Goal: Task Accomplishment & Management: Use online tool/utility

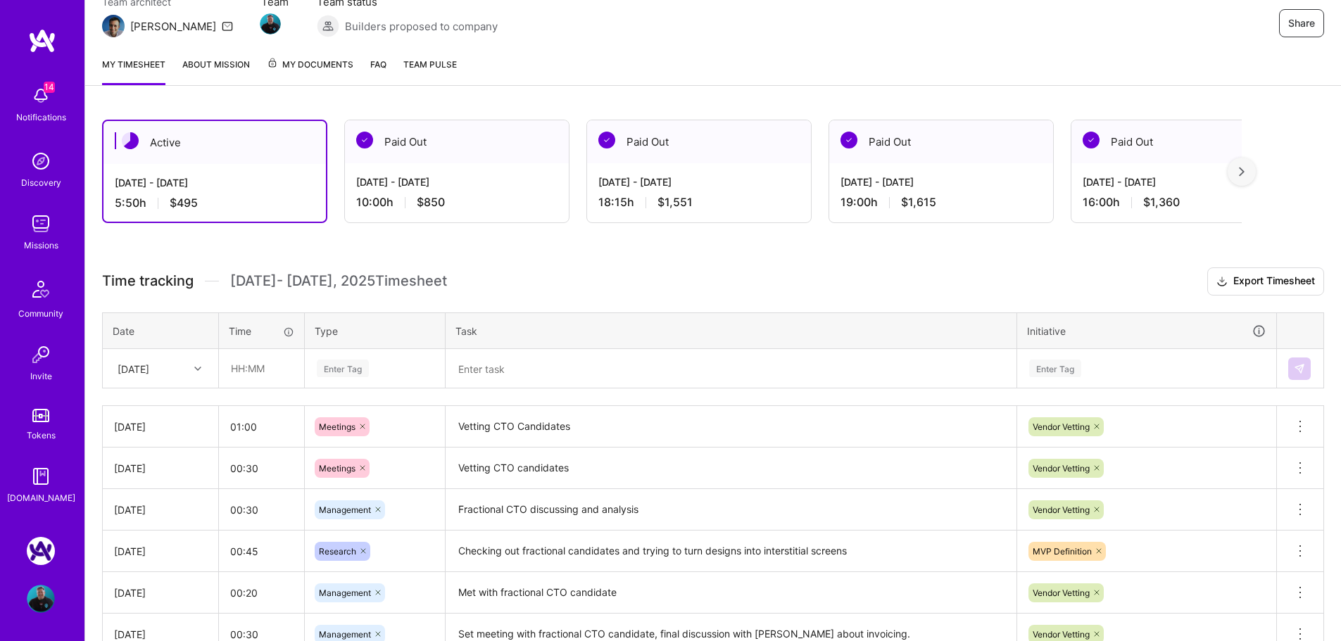
scroll to position [174, 0]
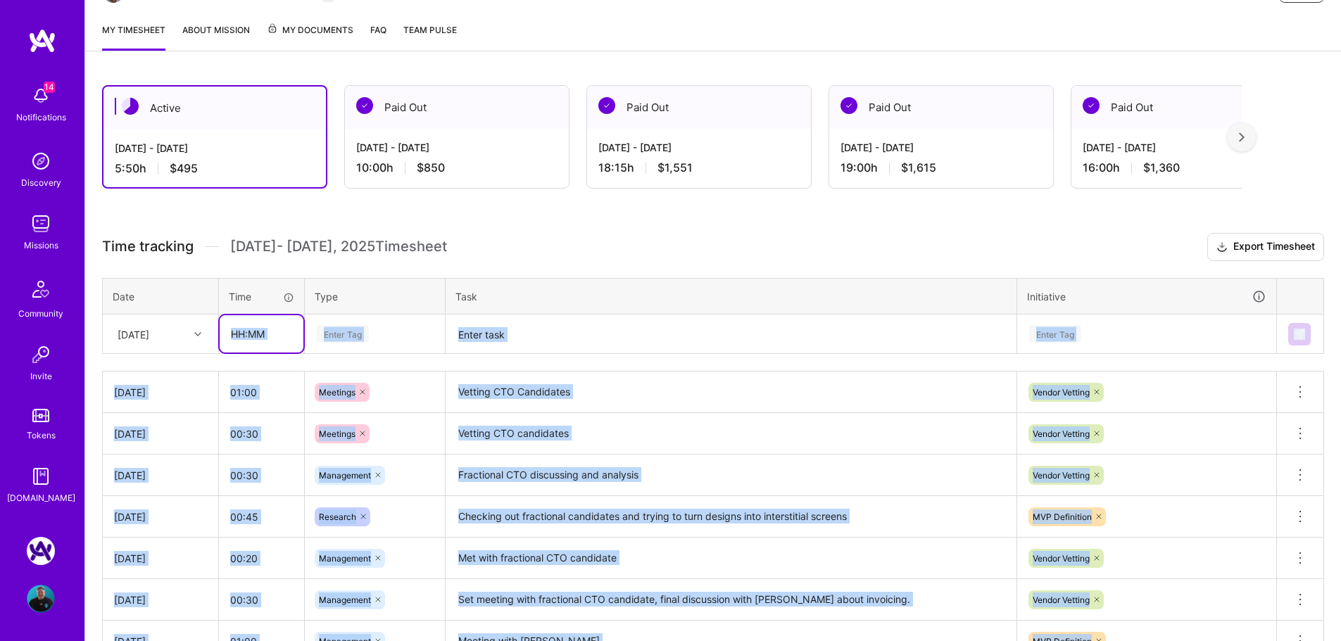
click at [259, 331] on input "text" at bounding box center [262, 333] width 84 height 37
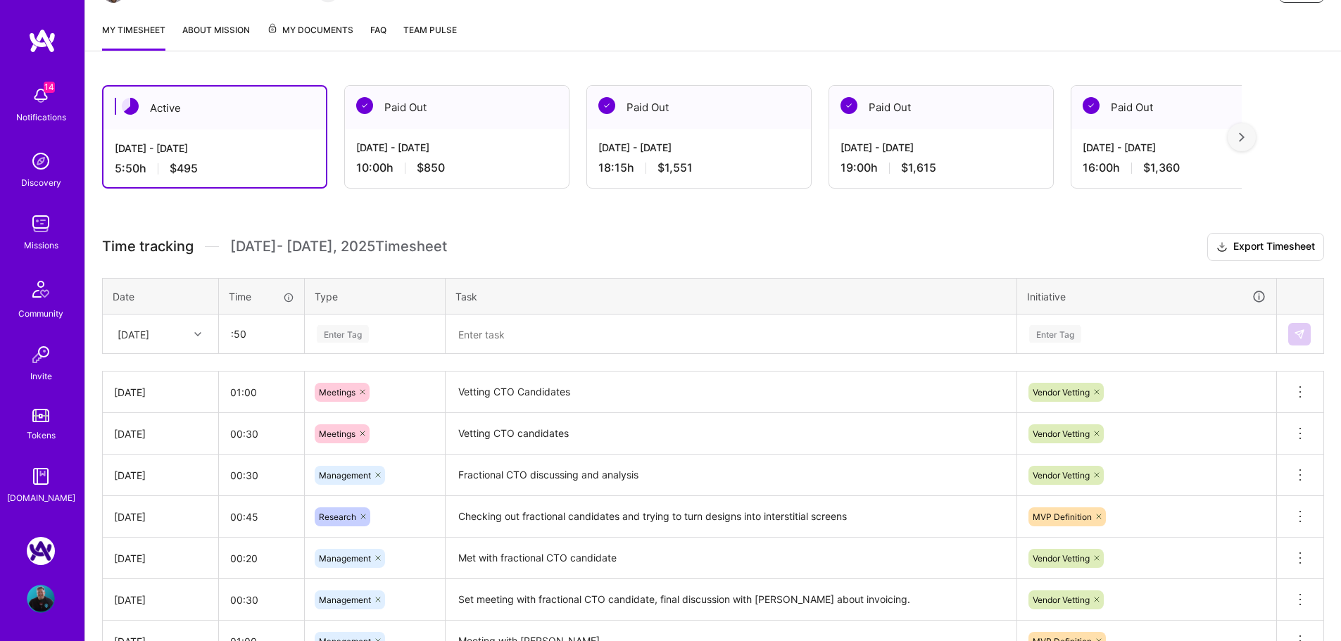
type input "00:50"
click at [365, 332] on div "Enter Tag" at bounding box center [343, 334] width 52 height 22
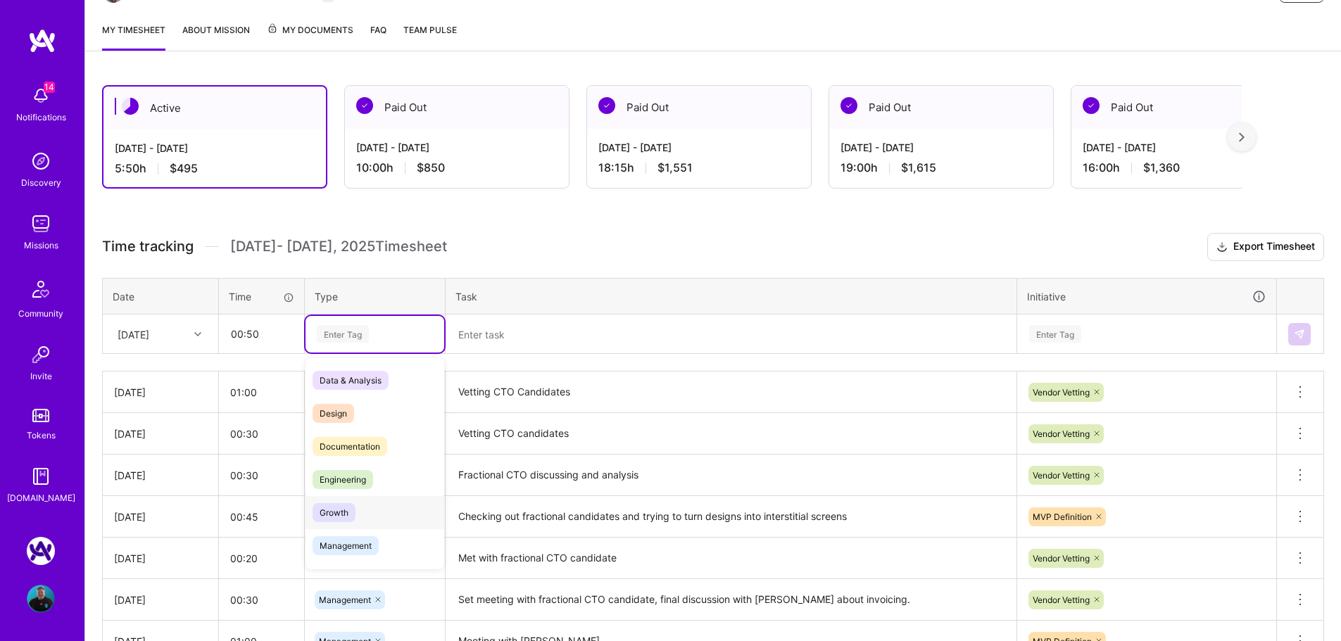
scroll to position [141, 0]
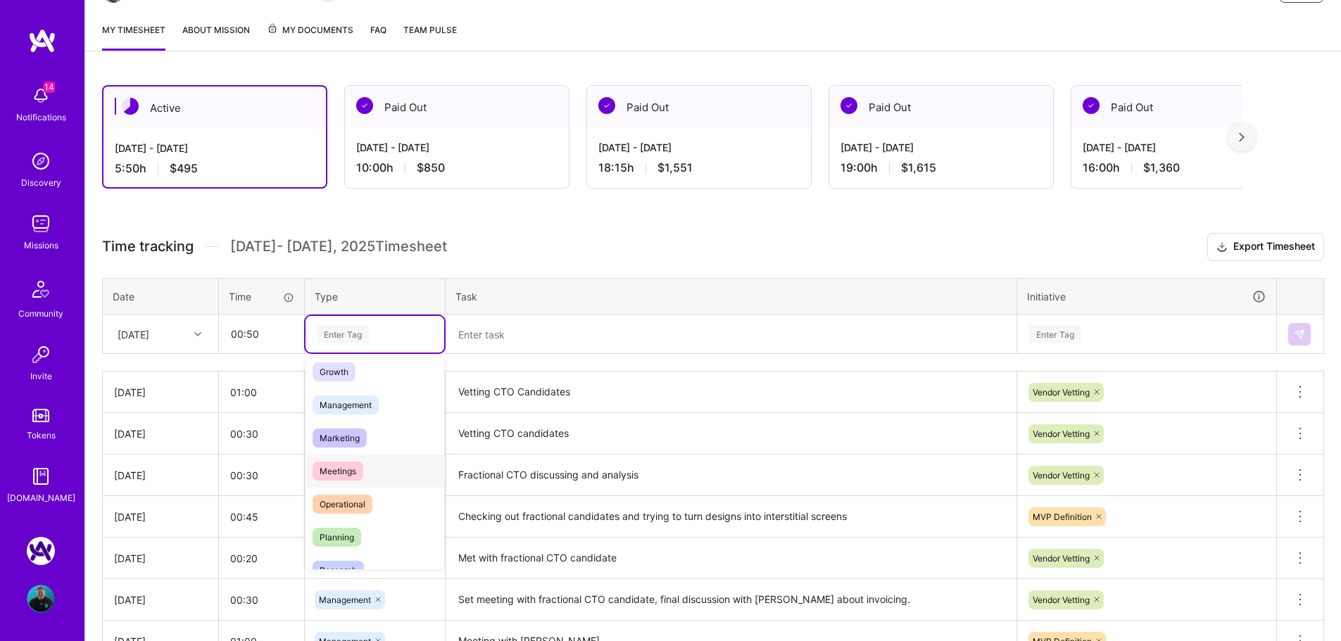
click at [344, 469] on span "Meetings" at bounding box center [338, 471] width 51 height 19
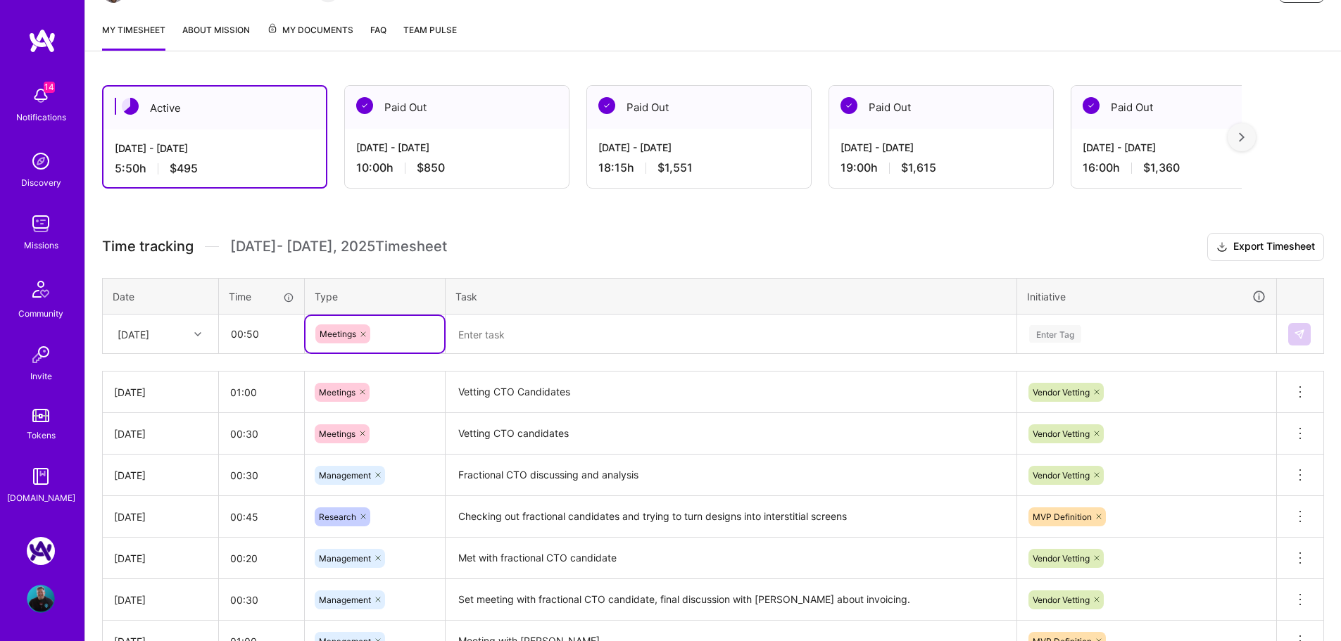
click at [517, 333] on textarea at bounding box center [731, 334] width 568 height 37
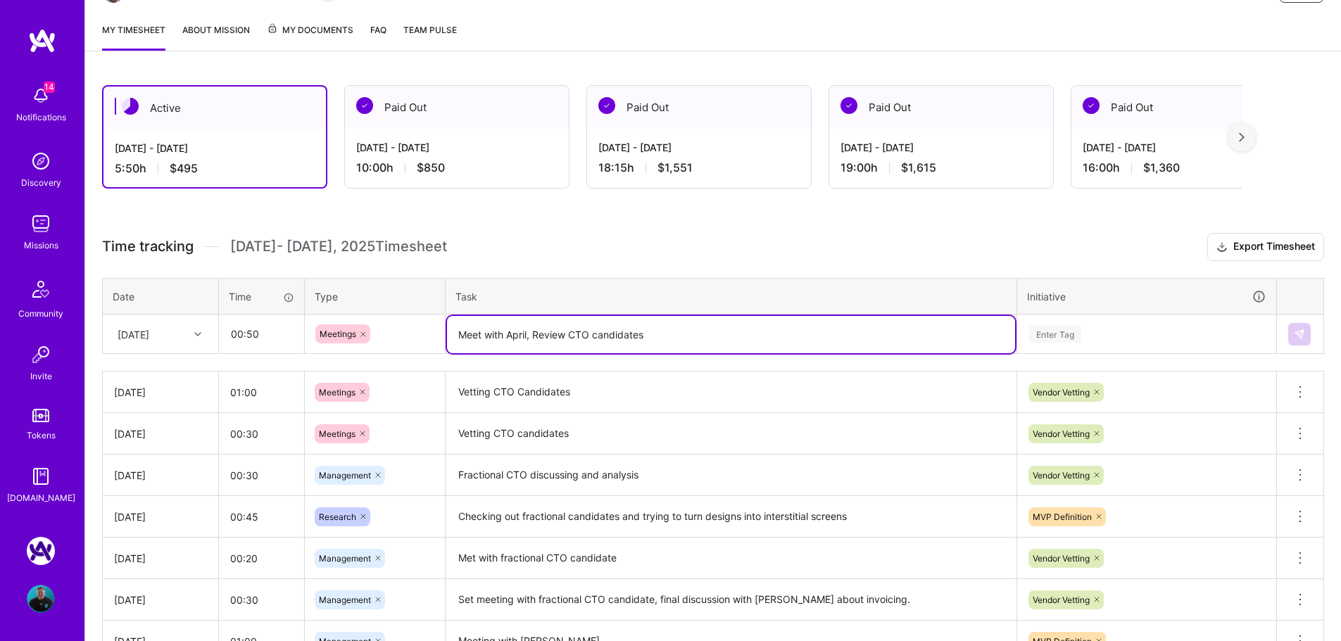
type textarea "Meet with April, Review CTO candidates"
click at [822, 258] on h3 "Time tracking [DATE] - [DATE] Timesheet Export Timesheet" at bounding box center [713, 247] width 1222 height 28
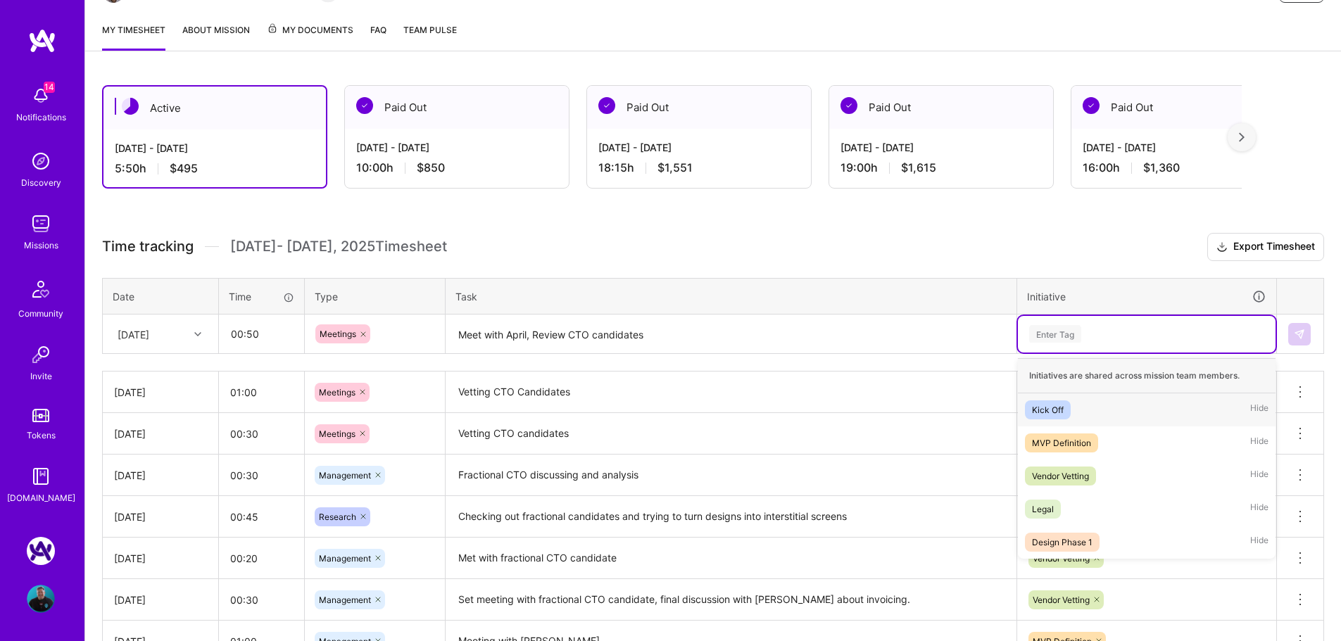
click at [1075, 337] on div "Enter Tag" at bounding box center [1055, 334] width 52 height 22
click at [1072, 476] on div "Vendor Vetting" at bounding box center [1060, 476] width 57 height 15
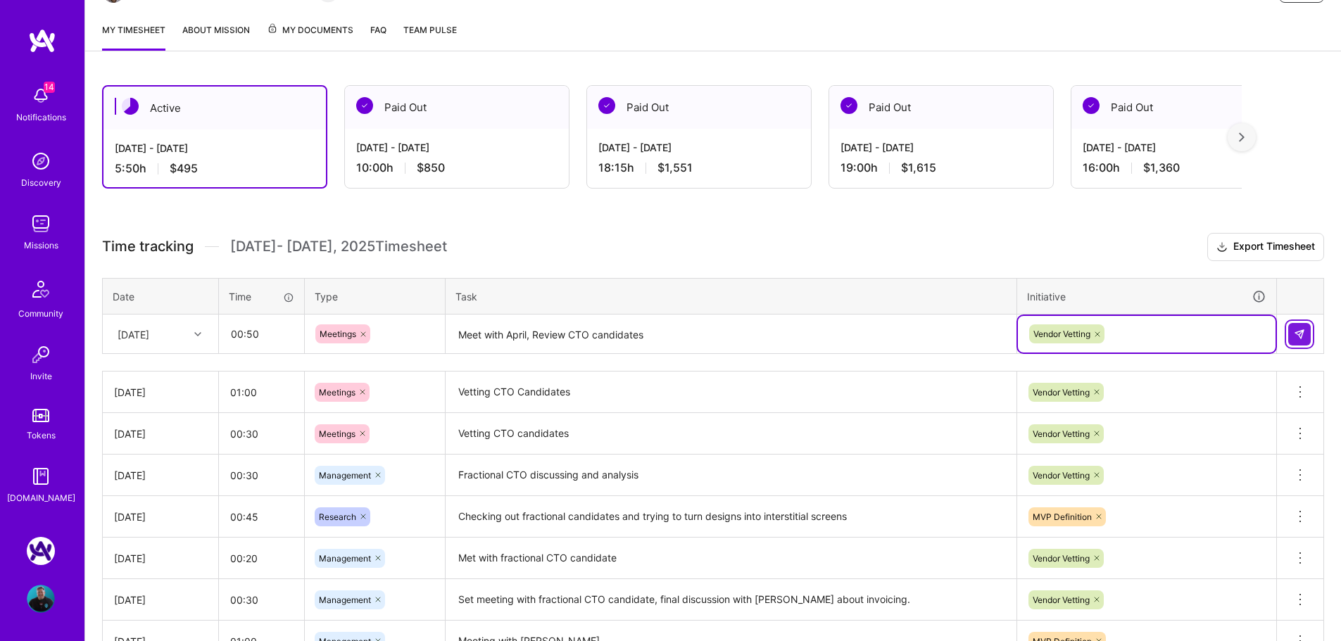
click at [1291, 335] on button at bounding box center [1299, 334] width 23 height 23
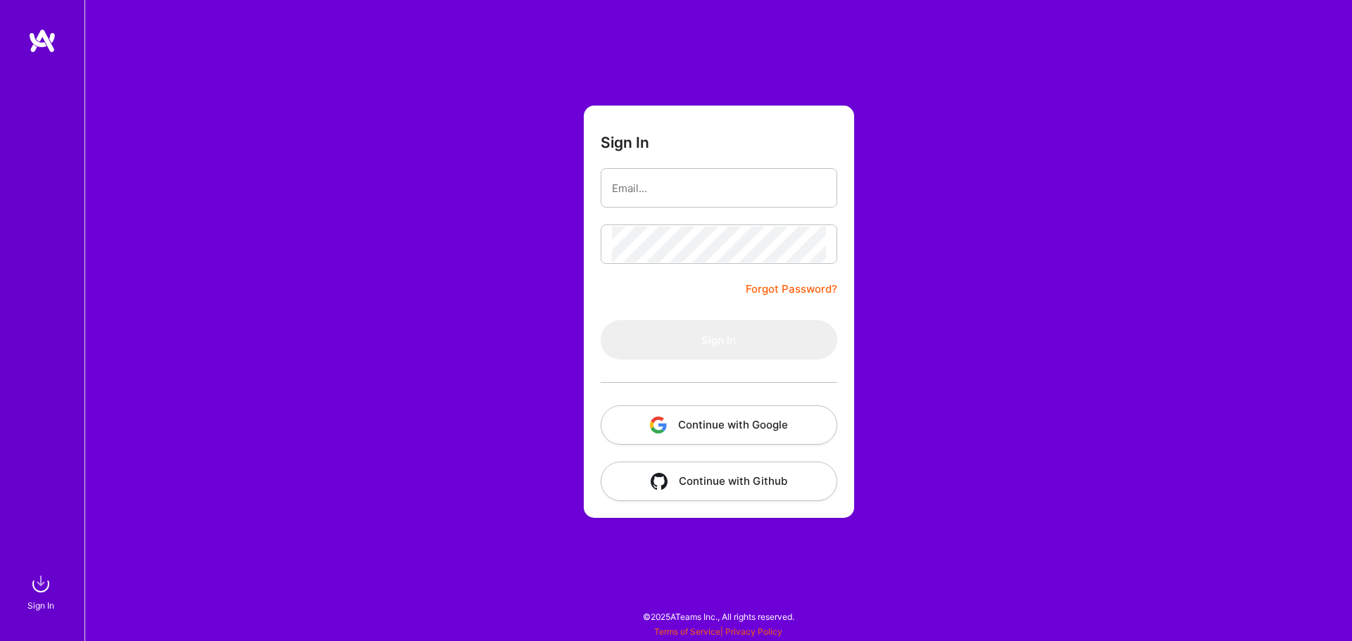
click at [728, 422] on button "Continue with Google" at bounding box center [719, 425] width 237 height 39
click at [718, 425] on button "Continue with Google" at bounding box center [719, 425] width 237 height 39
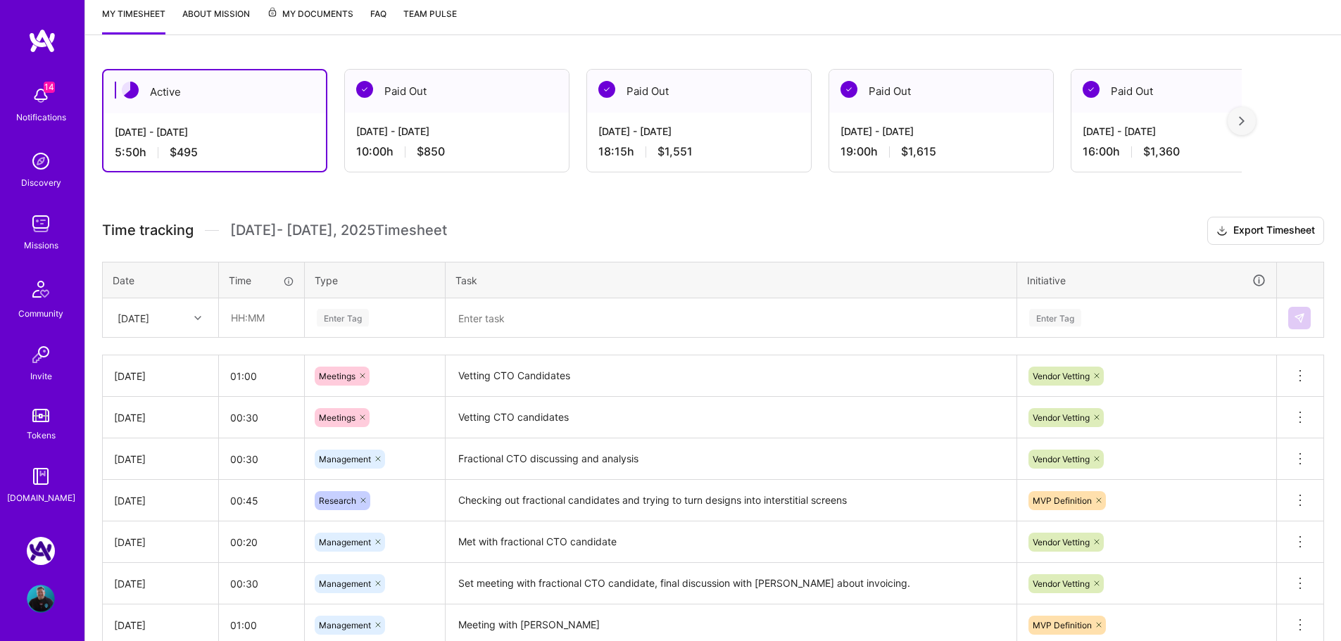
scroll to position [211, 0]
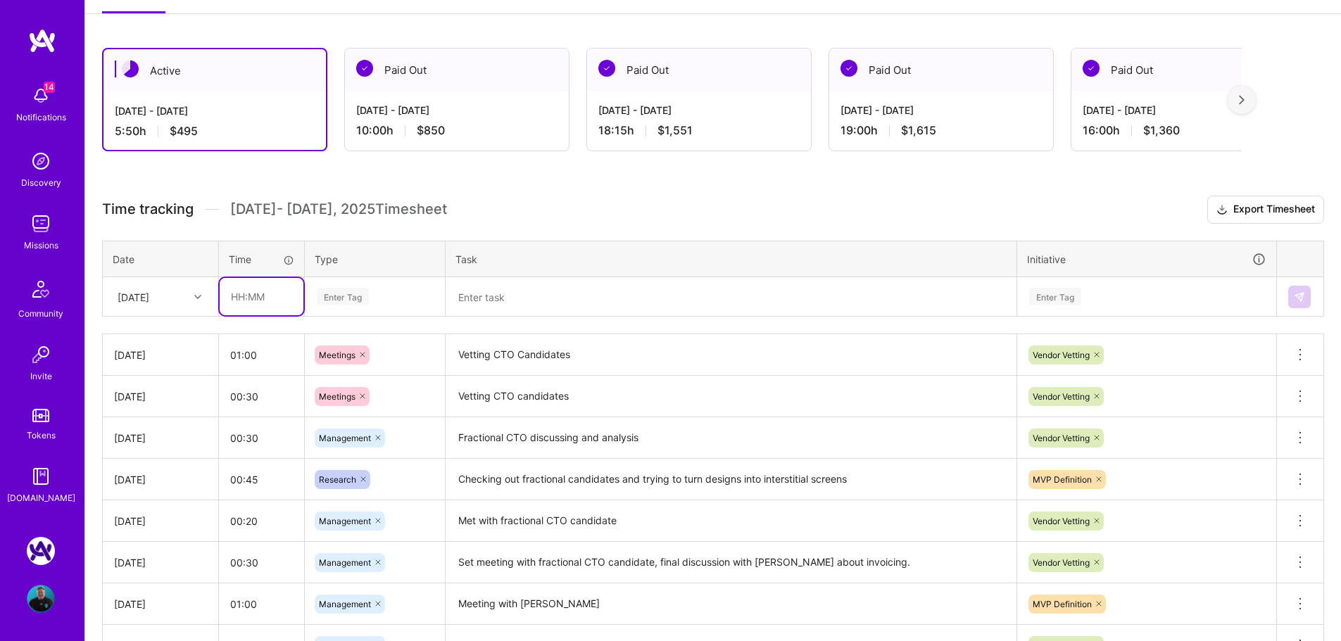
click at [247, 294] on input "text" at bounding box center [262, 296] width 84 height 37
type input "00:50"
click at [384, 289] on div "Enter Tag" at bounding box center [374, 297] width 119 height 18
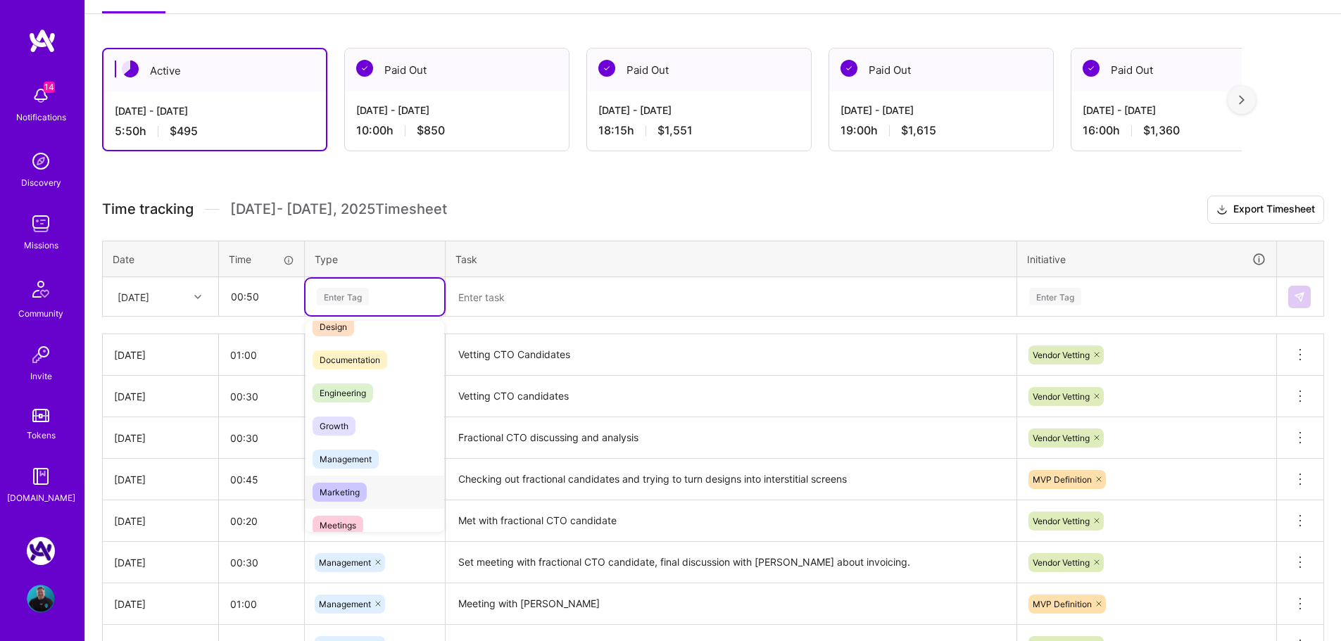
scroll to position [70, 0]
drag, startPoint x: 365, startPoint y: 465, endPoint x: 371, endPoint y: 498, distance: 34.4
click at [371, 498] on div "Data & Analysis Design Documentation Engineering Growth Management Marketing Me…" at bounding box center [375, 487] width 139 height 463
click at [372, 498] on div "Meetings" at bounding box center [375, 504] width 139 height 33
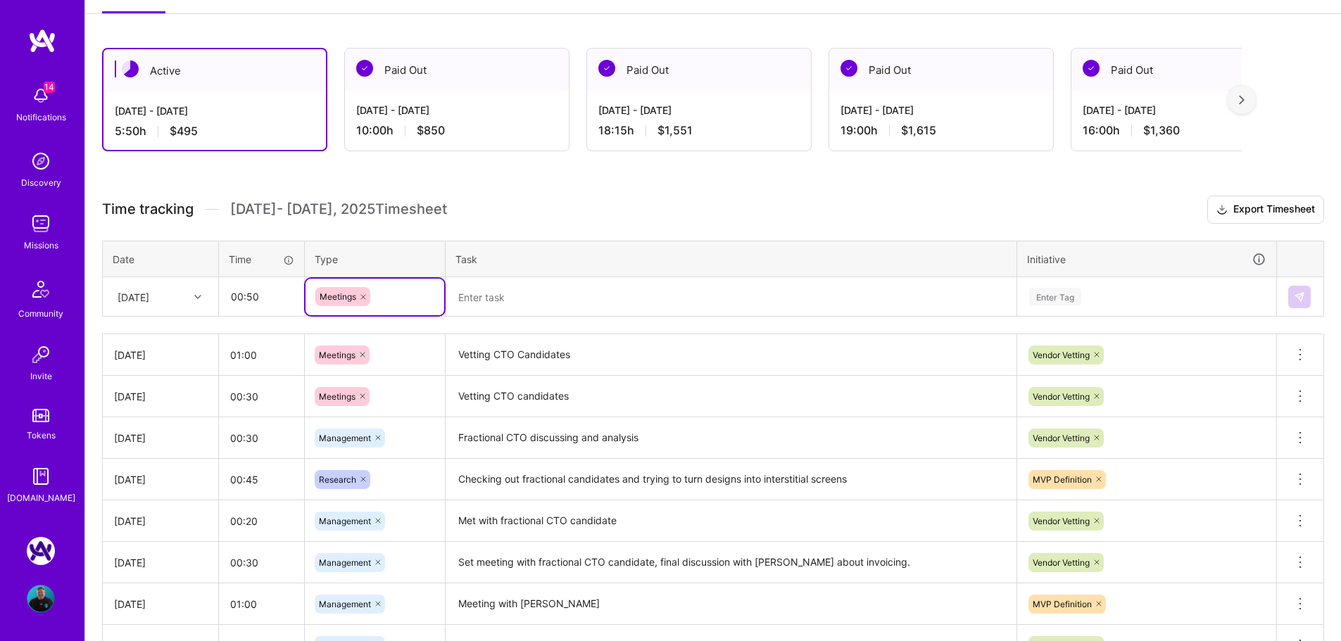
click at [594, 303] on textarea at bounding box center [731, 297] width 568 height 37
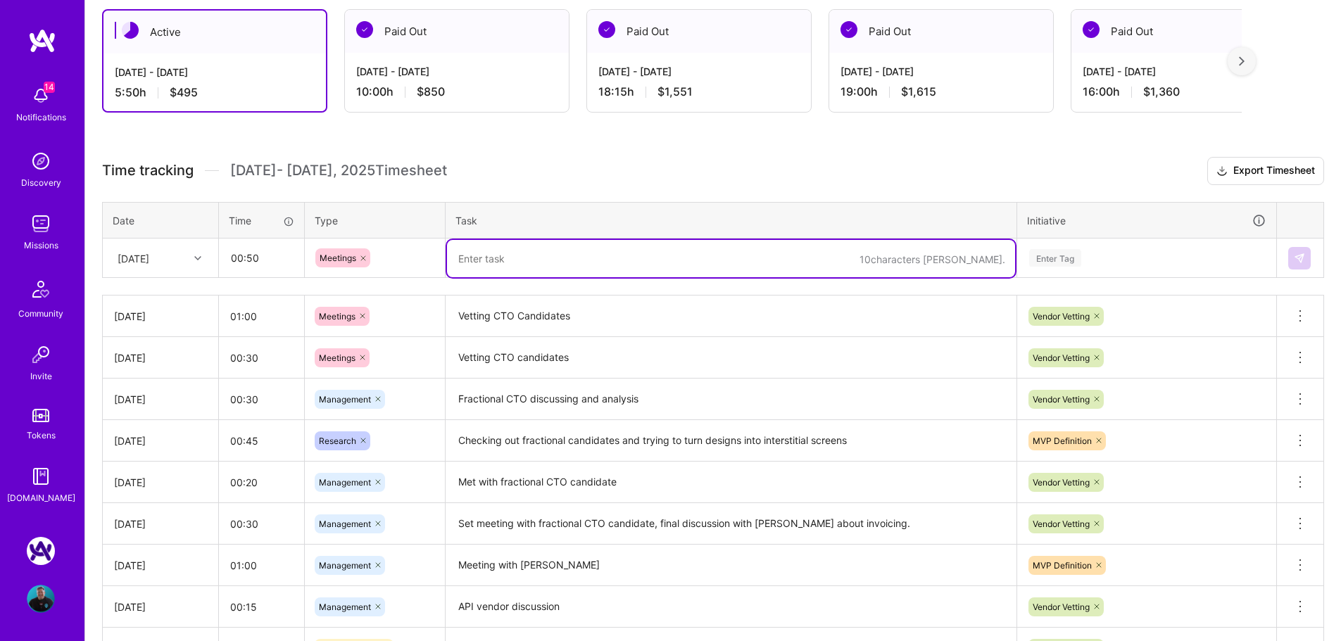
scroll to position [282, 0]
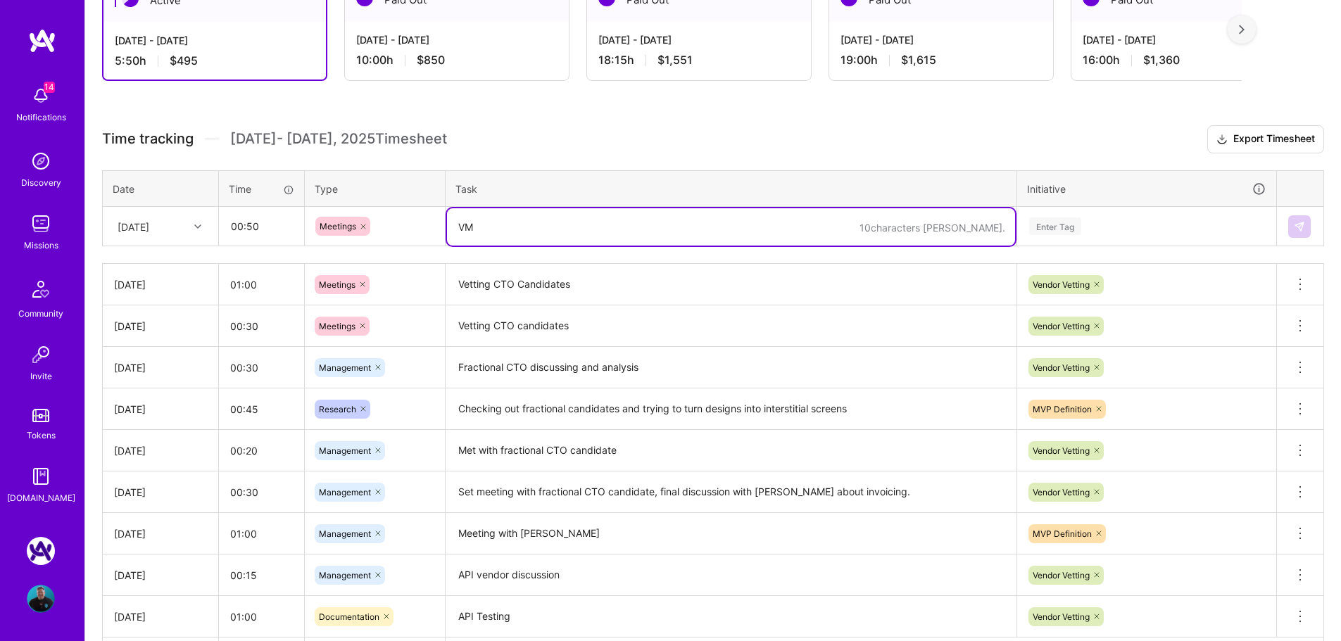
type textarea "V"
type textarea "Meeting with April, Review CTO Candidates"
click at [1078, 230] on div "Enter Tag" at bounding box center [1055, 226] width 52 height 22
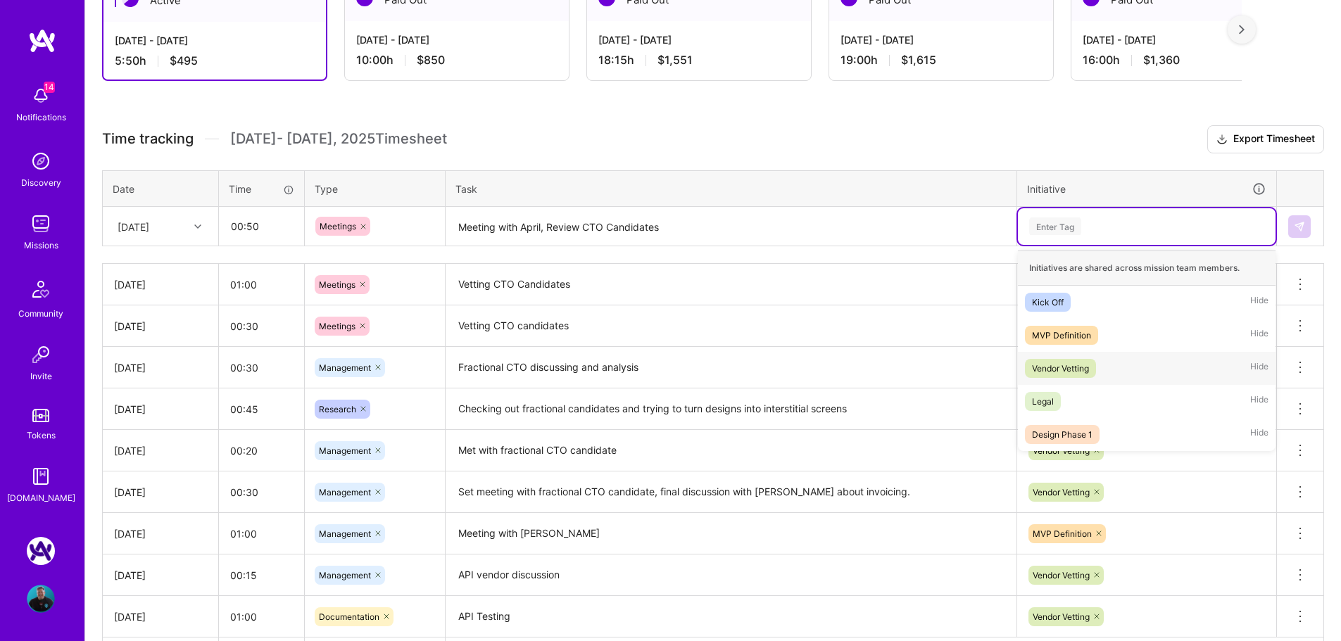
click at [1075, 372] on div "Vendor Vetting" at bounding box center [1060, 368] width 57 height 15
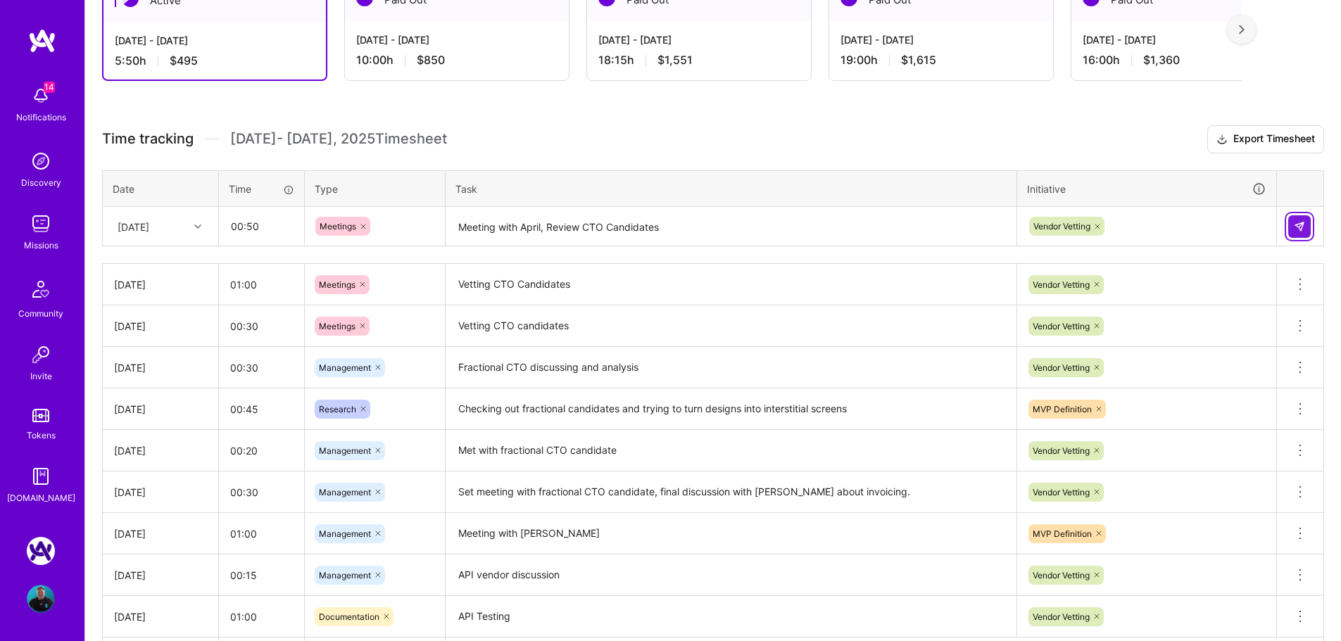
click at [1295, 226] on img at bounding box center [1299, 226] width 11 height 11
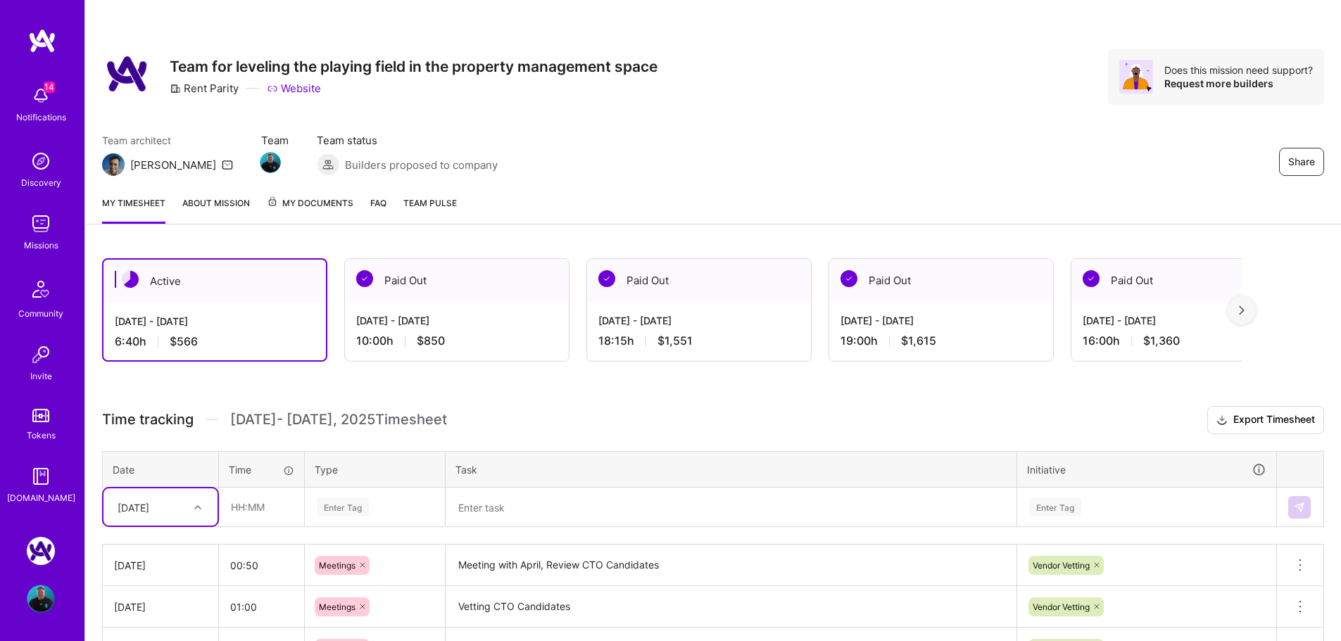
scroll to position [0, 0]
